Goal: Task Accomplishment & Management: Use online tool/utility

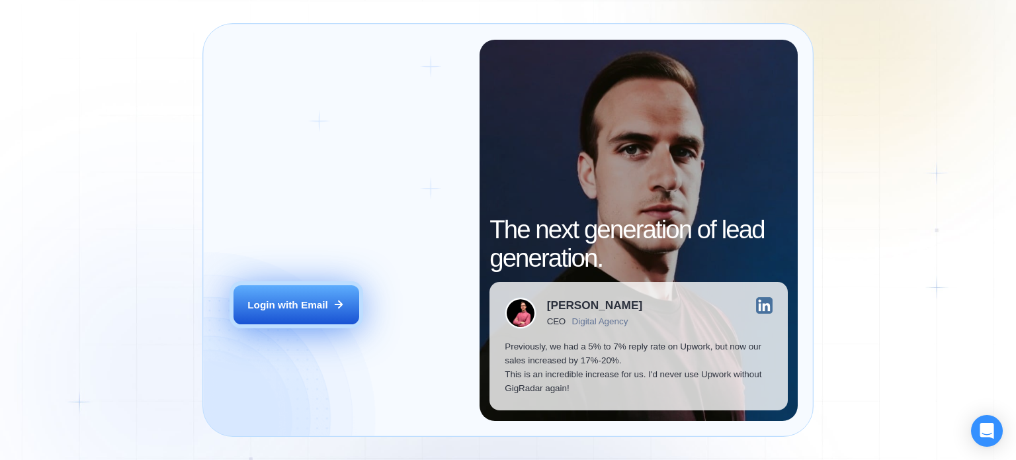
click at [298, 301] on div "Login with Email" at bounding box center [287, 305] width 81 height 14
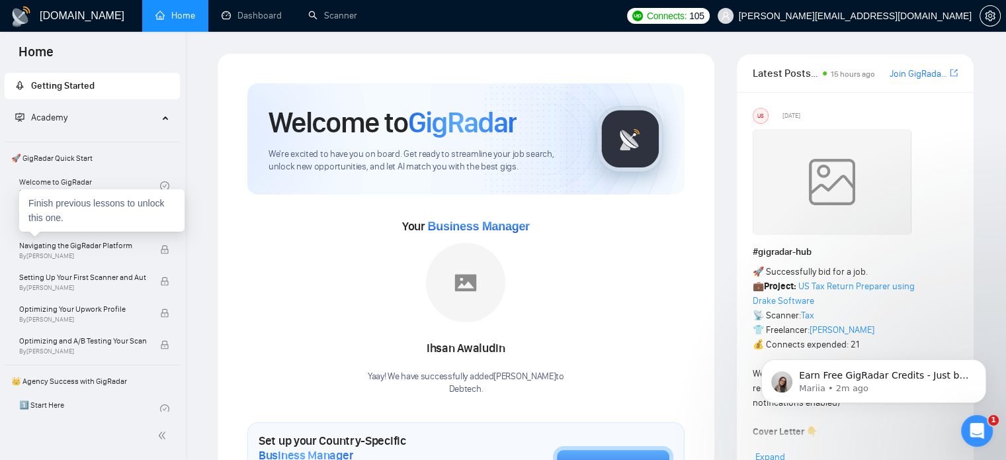
click at [58, 226] on div "Finish previous lessons to unlock this one." at bounding box center [101, 210] width 165 height 42
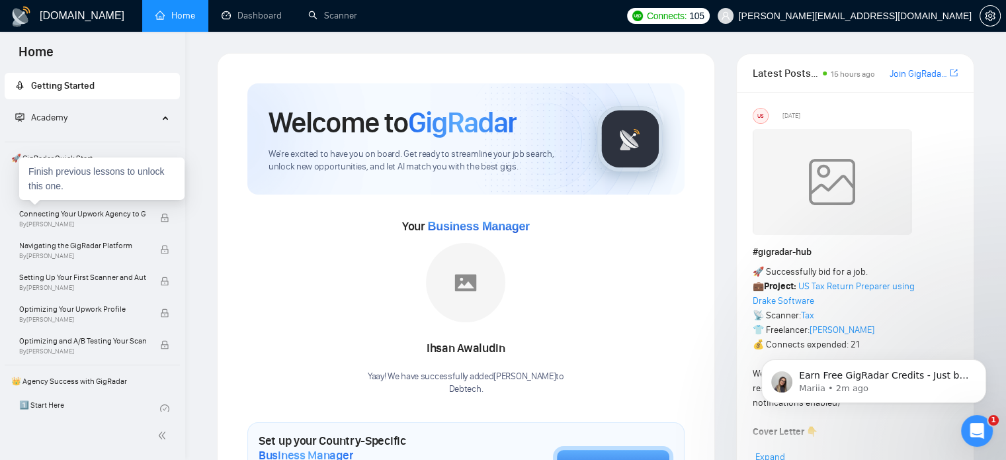
click at [63, 186] on div "Finish previous lessons to unlock this one." at bounding box center [101, 178] width 165 height 42
click at [106, 184] on link "Welcome to GigRadar By [PERSON_NAME]" at bounding box center [89, 185] width 141 height 29
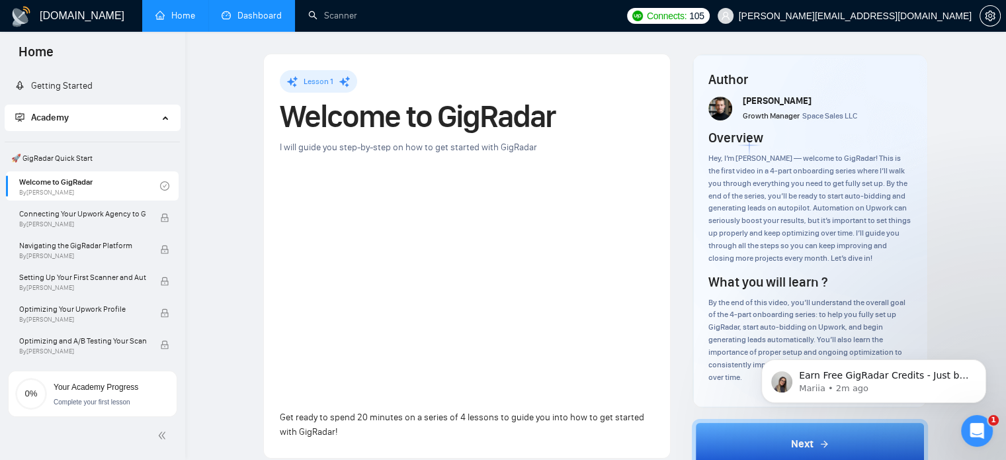
click at [259, 10] on link "Dashboard" at bounding box center [252, 15] width 60 height 11
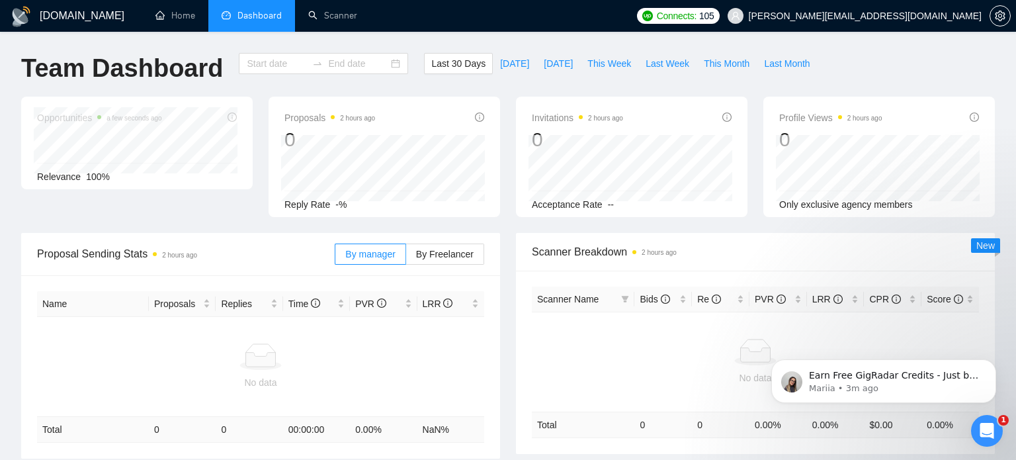
type input "[DATE]"
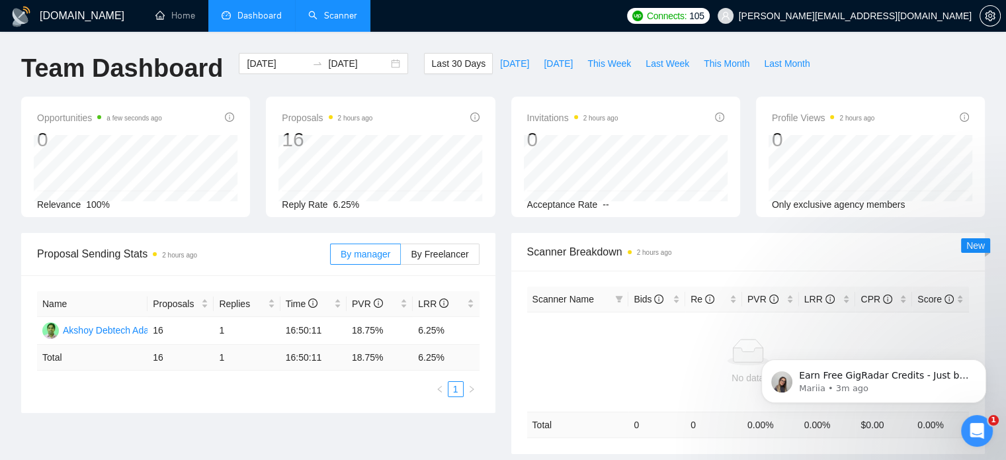
click at [337, 17] on link "Scanner" at bounding box center [332, 15] width 49 height 11
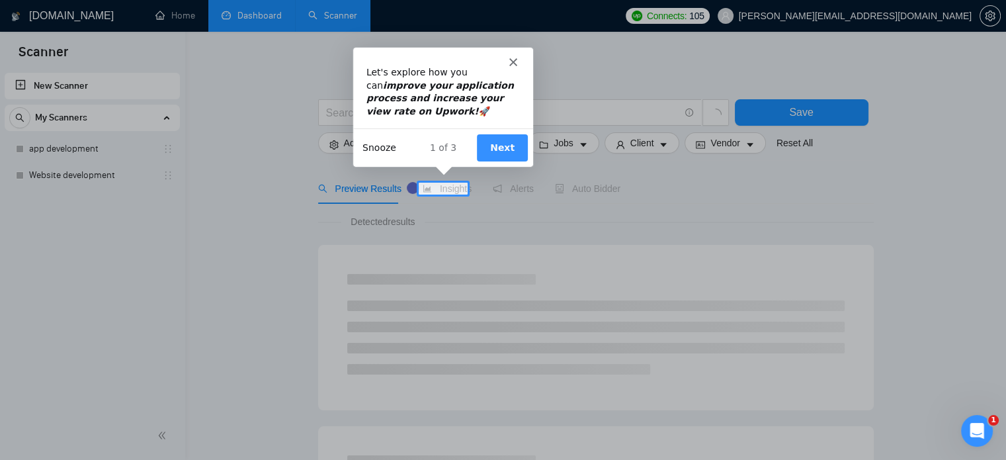
click at [378, 147] on button "Snooze" at bounding box center [379, 147] width 34 height 14
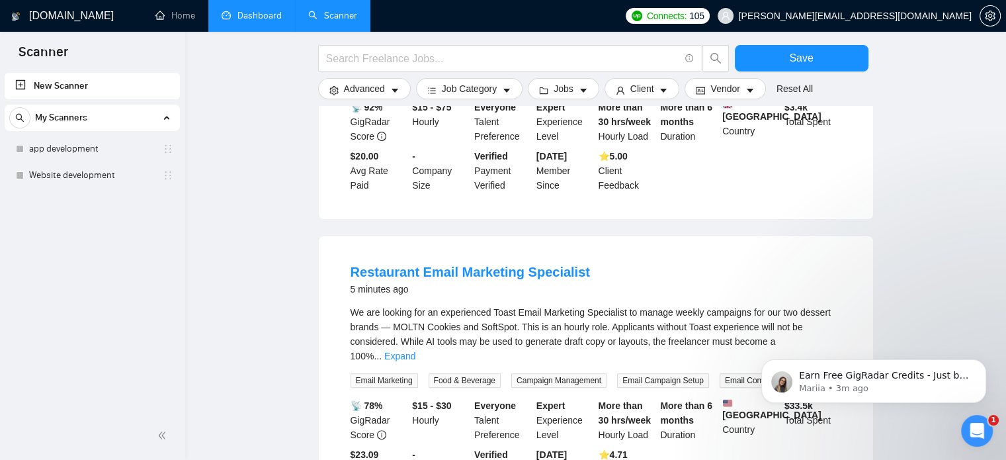
scroll to position [397, 0]
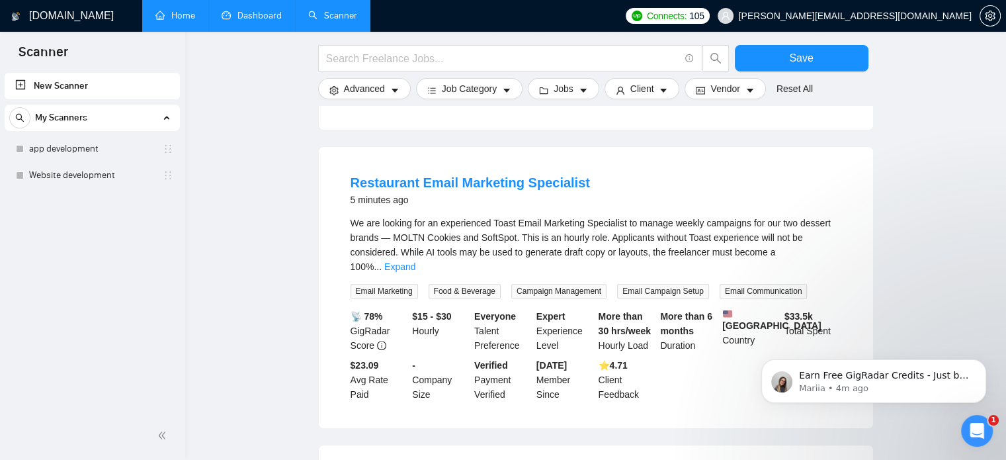
click at [184, 15] on link "Home" at bounding box center [175, 15] width 40 height 11
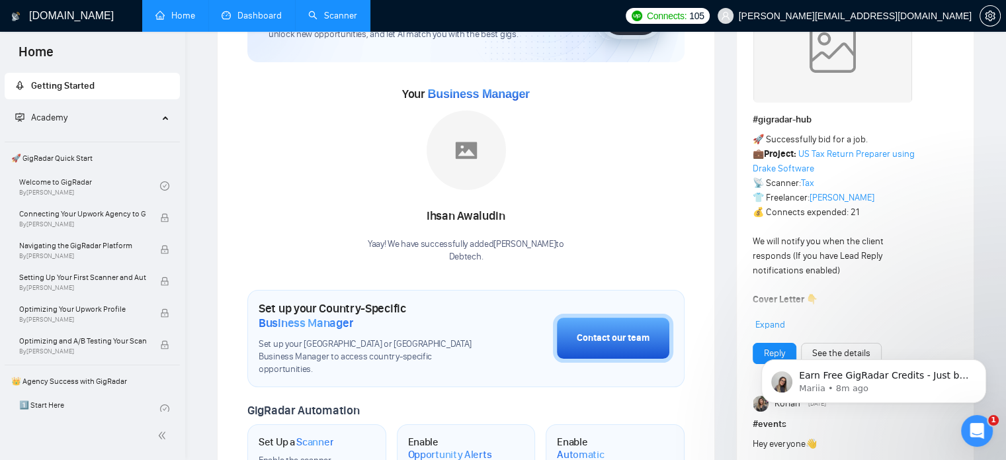
click at [242, 15] on link "Dashboard" at bounding box center [252, 15] width 60 height 11
